Goal: Transaction & Acquisition: Purchase product/service

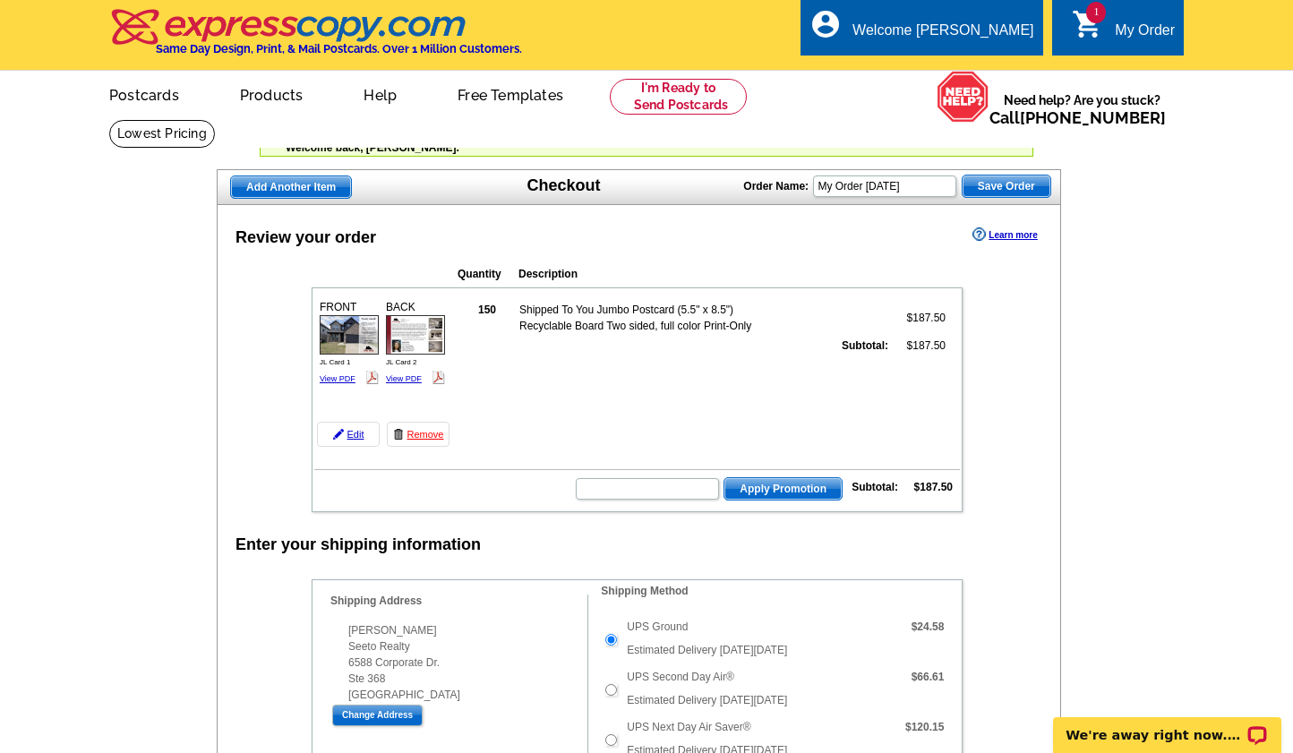
click at [344, 379] on link "View PDF" at bounding box center [338, 378] width 36 height 9
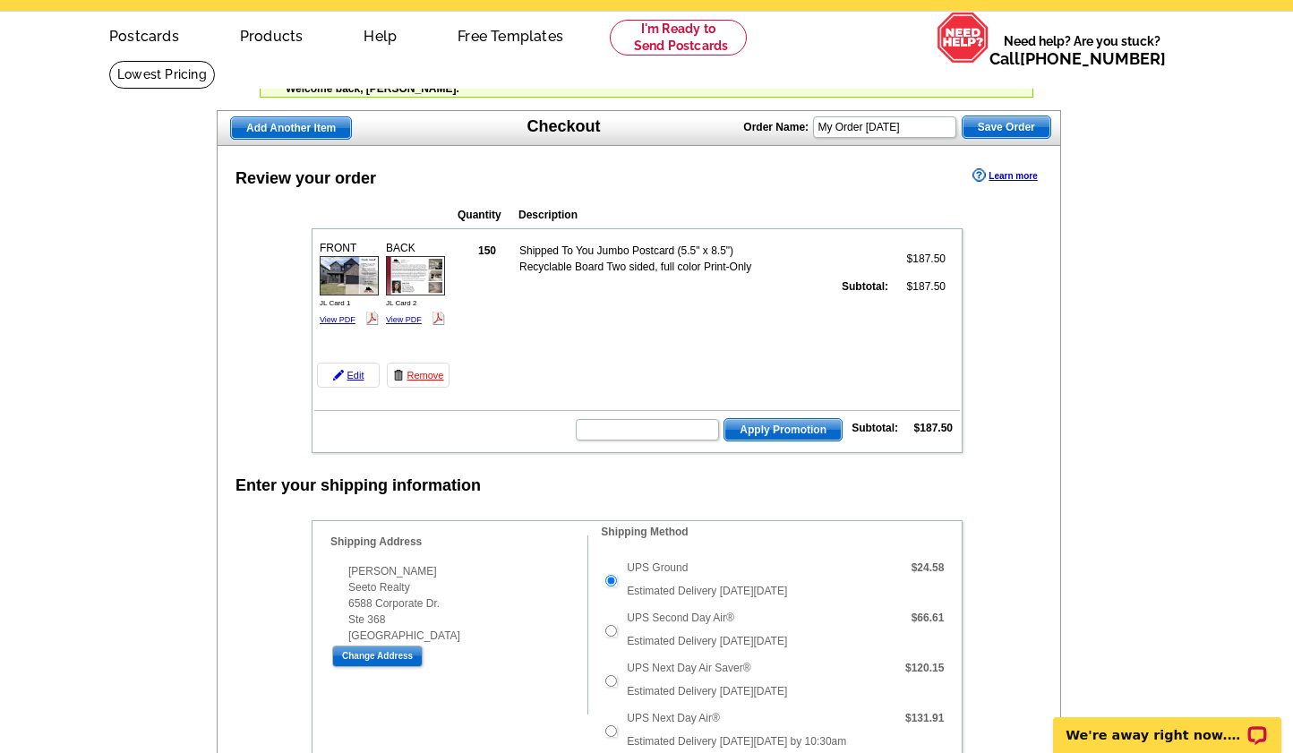
scroll to position [69, 0]
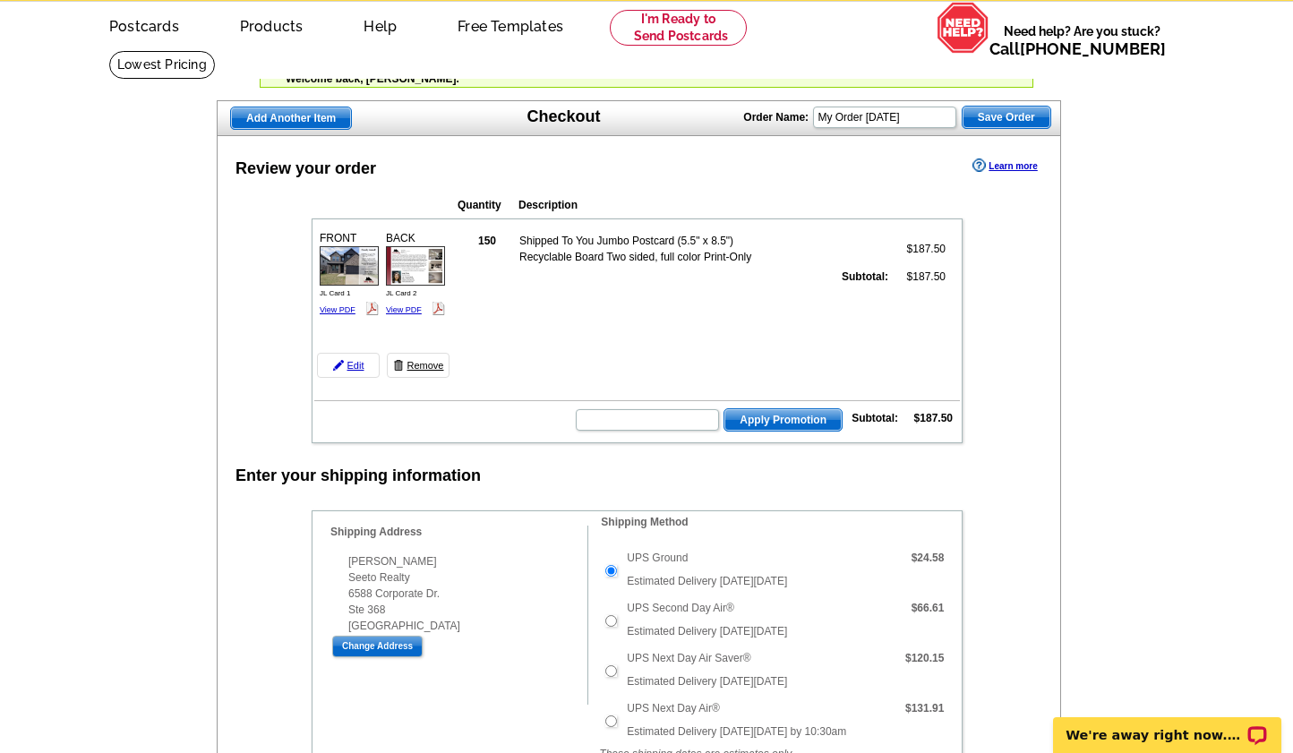
click at [421, 363] on link "Remove" at bounding box center [418, 365] width 63 height 25
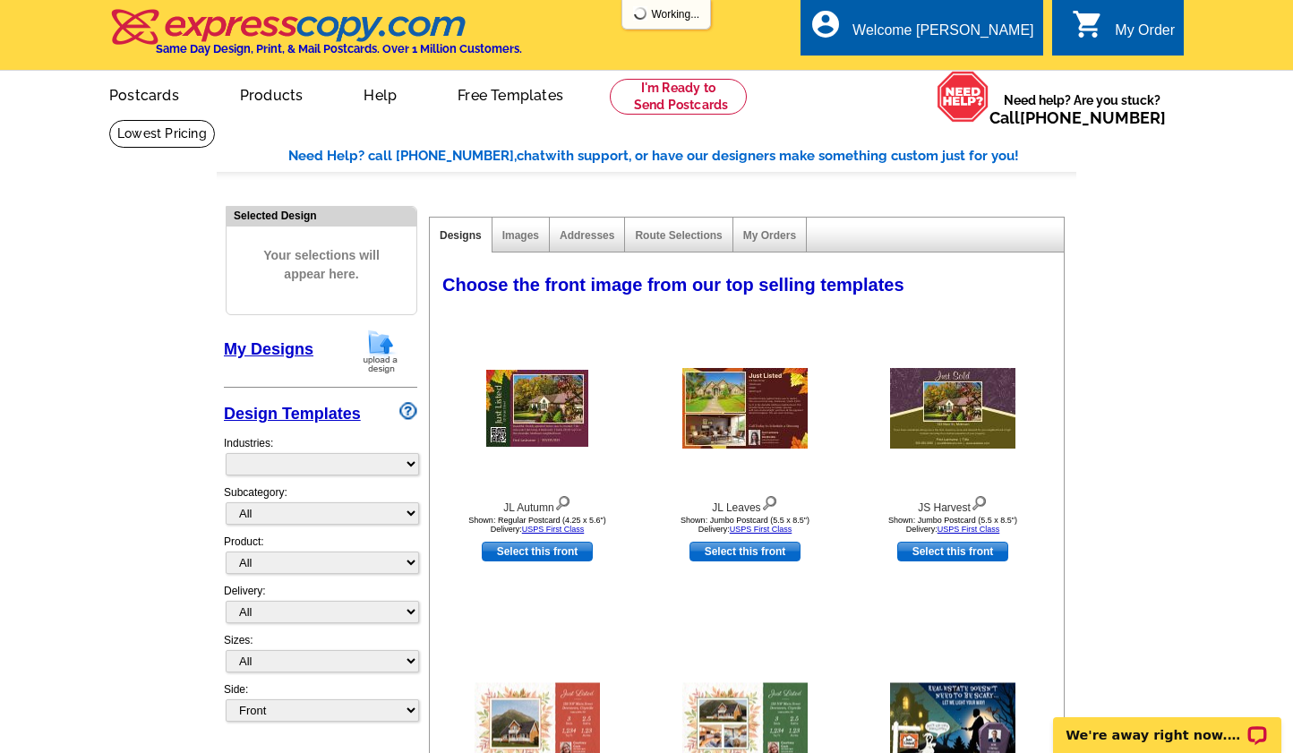
select select "785"
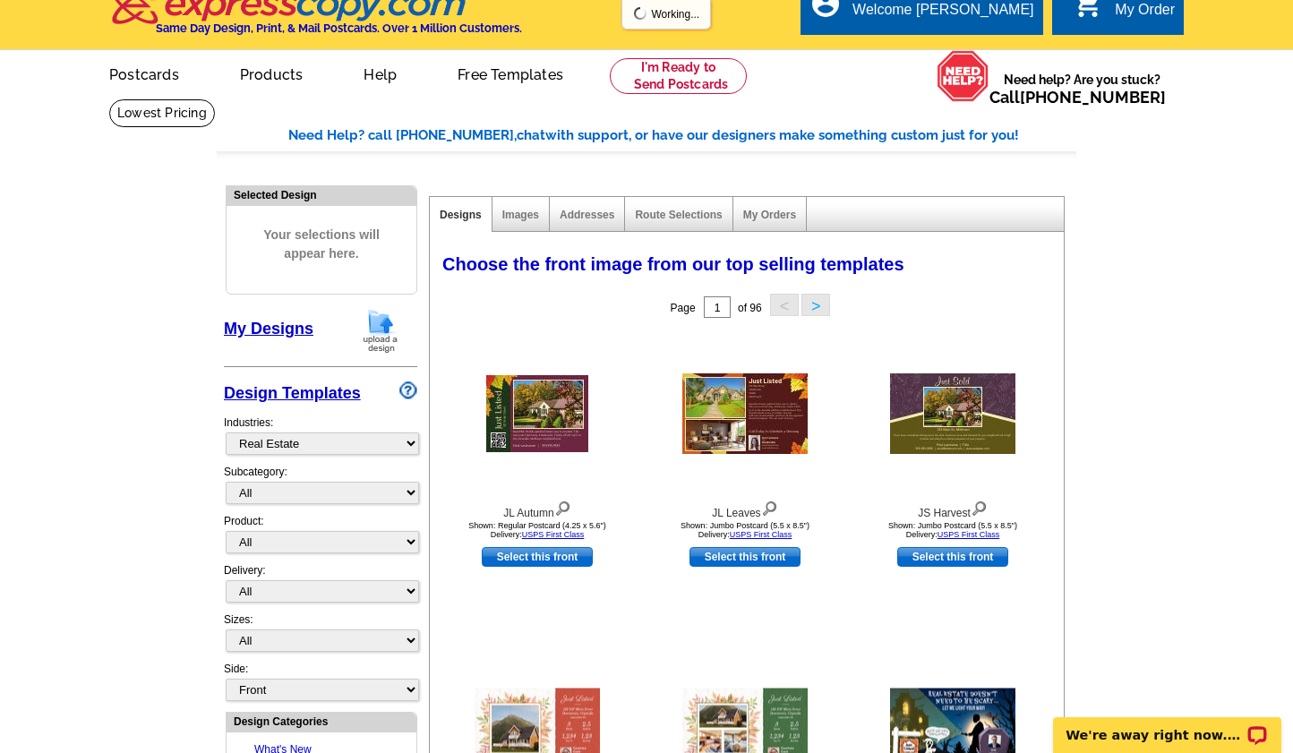
scroll to position [21, 0]
